Goal: Transaction & Acquisition: Purchase product/service

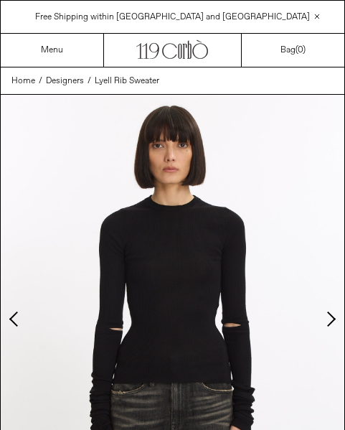
scroll to position [66, 0]
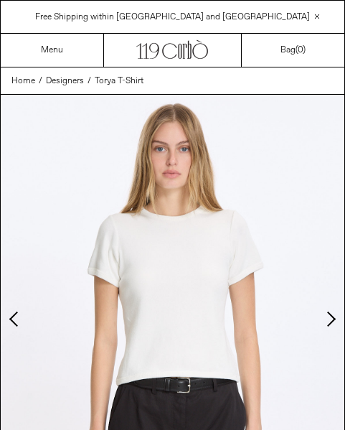
scroll to position [266, 0]
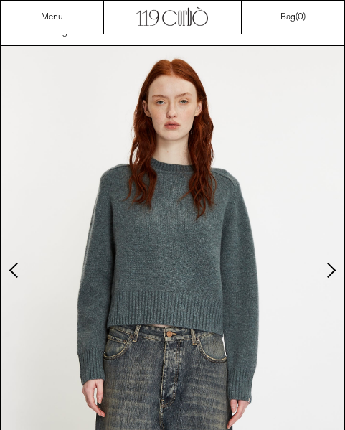
scroll to position [49, 0]
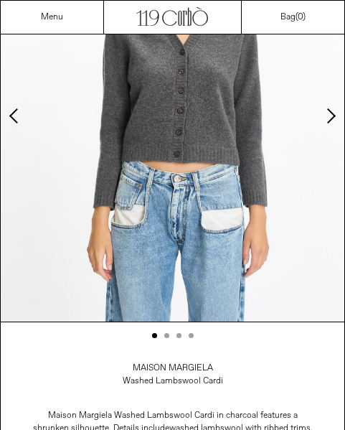
scroll to position [187, 0]
